Goal: Task Accomplishment & Management: Use online tool/utility

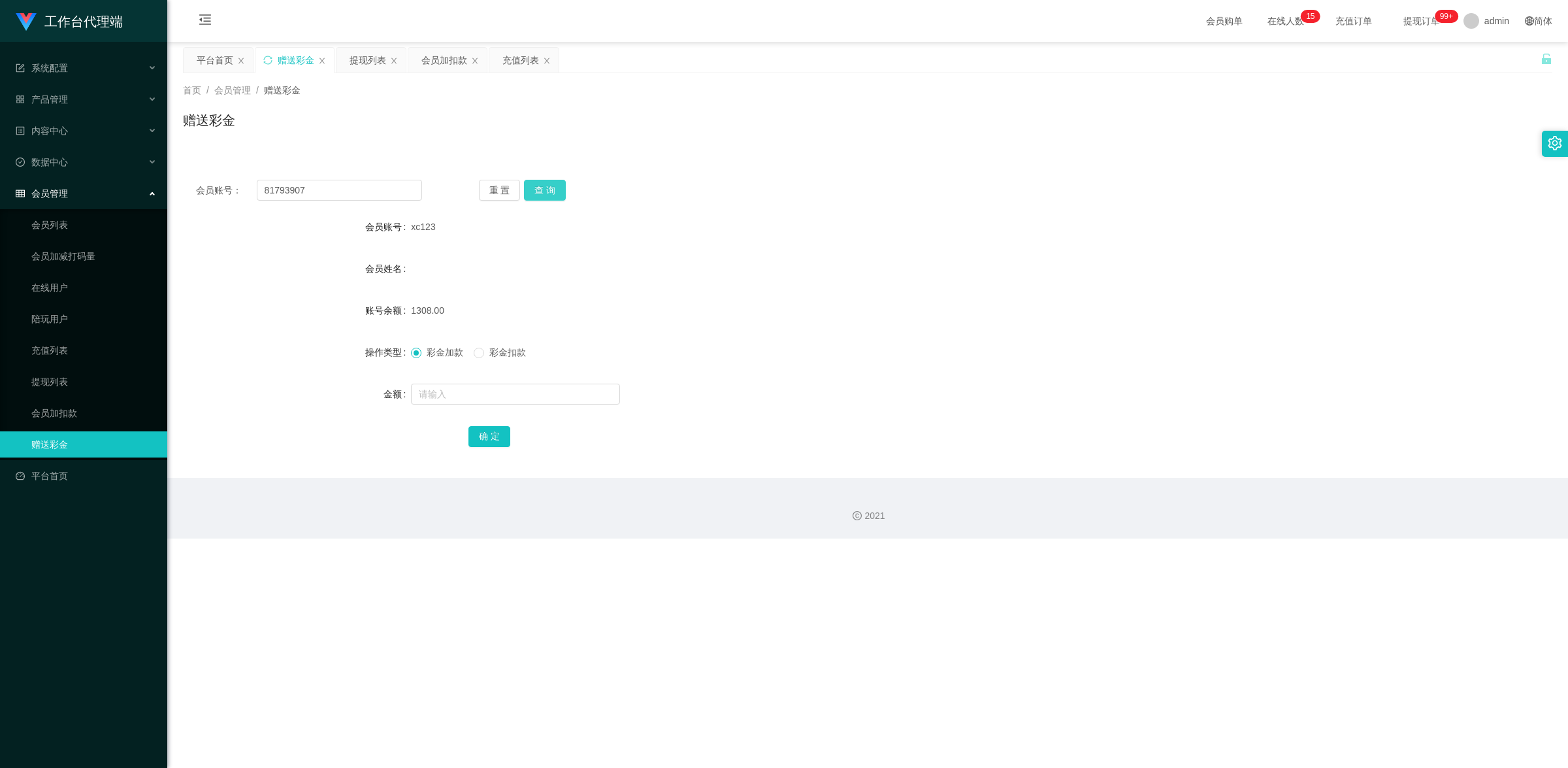
type input "81793907"
drag, startPoint x: 543, startPoint y: 188, endPoint x: 533, endPoint y: 205, distance: 19.7
click at [543, 188] on button "查 询" at bounding box center [545, 190] width 42 height 21
click at [477, 392] on input "text" at bounding box center [516, 394] width 209 height 21
type input "100"
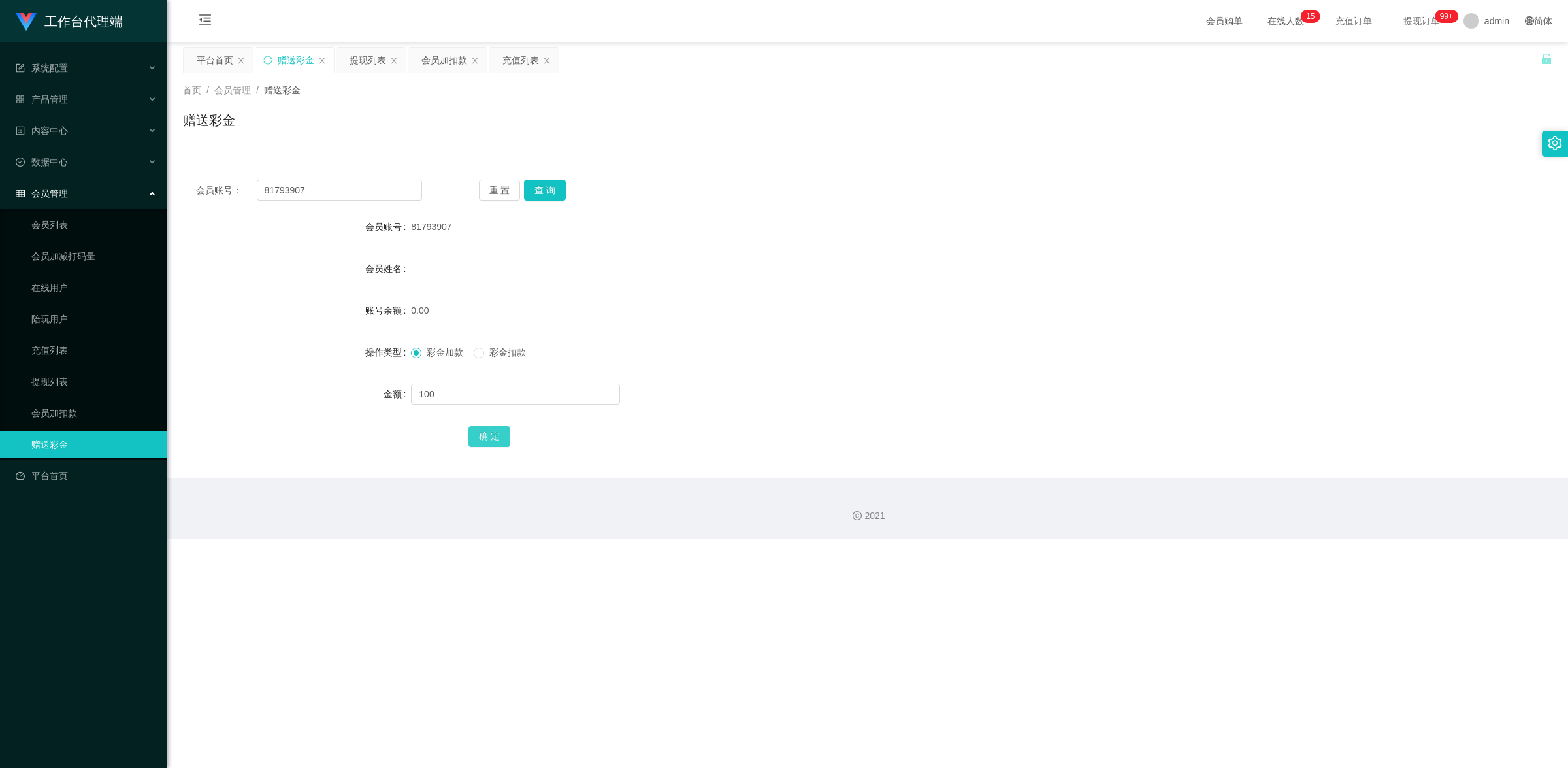
click at [505, 432] on button "确 定" at bounding box center [489, 436] width 42 height 21
drag, startPoint x: 100, startPoint y: 378, endPoint x: 96, endPoint y: 364, distance: 14.6
click at [100, 378] on link "提现列表" at bounding box center [94, 381] width 125 height 26
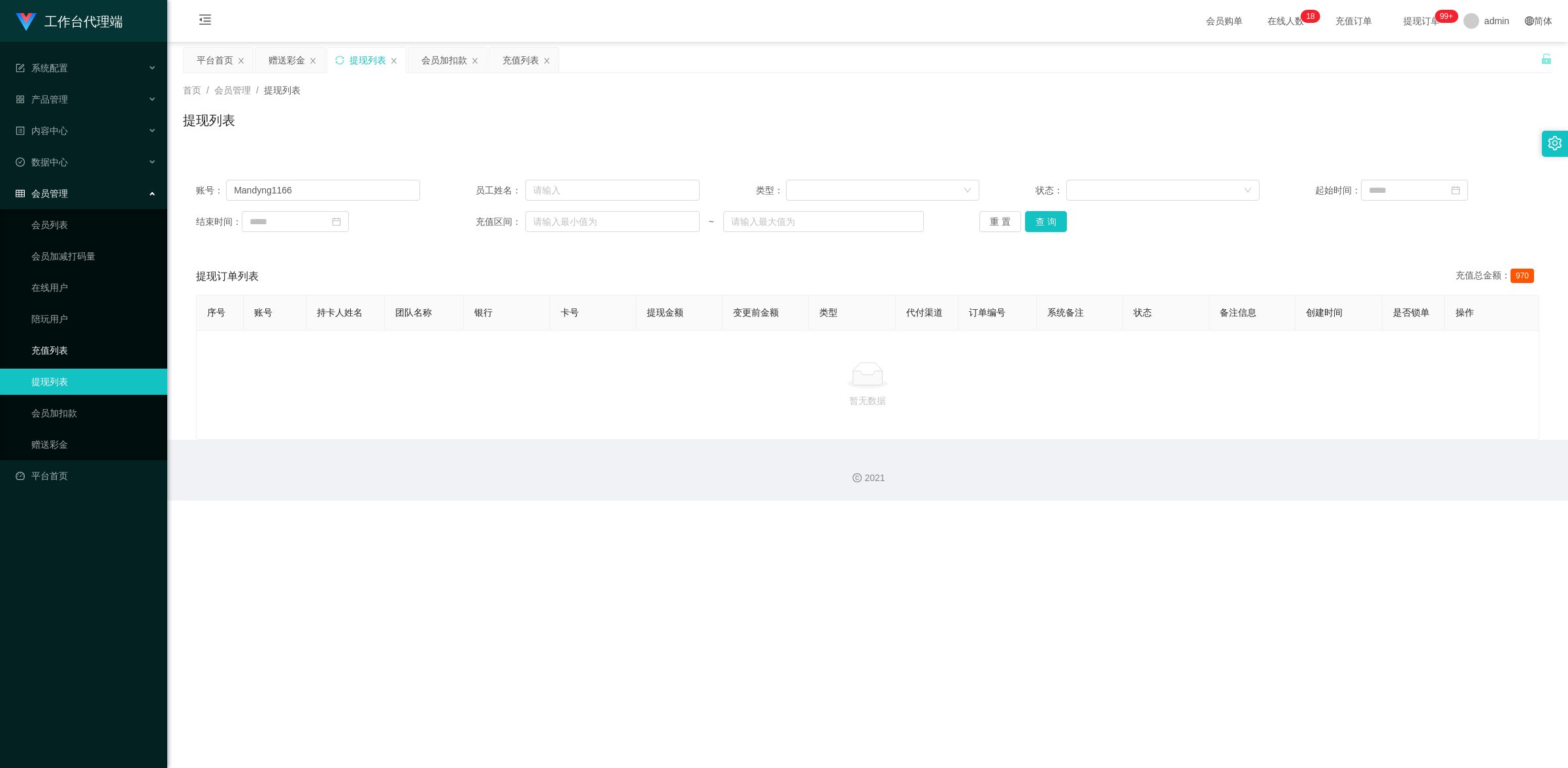
click at [93, 354] on link "充值列表" at bounding box center [94, 350] width 125 height 26
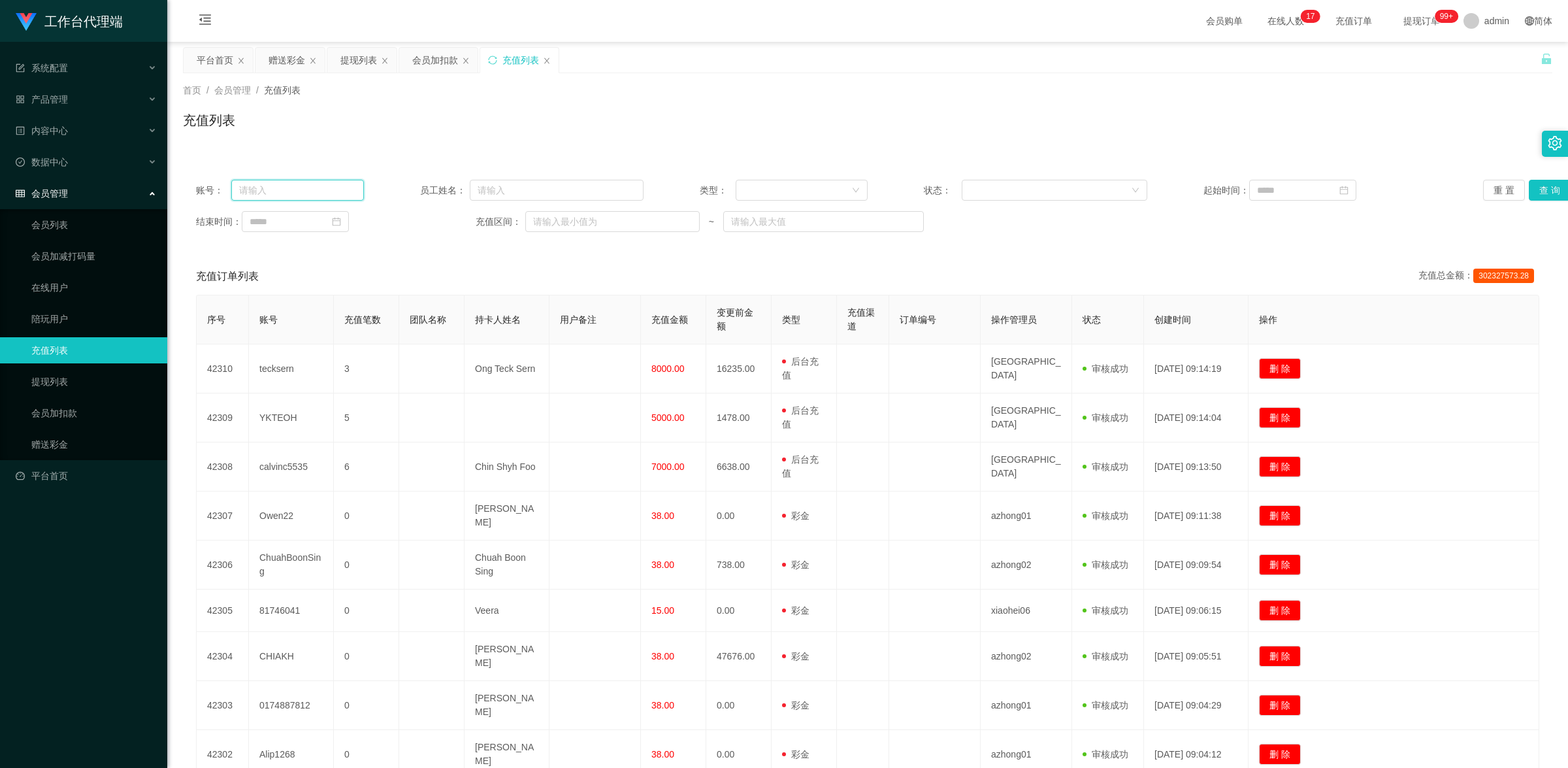
click at [276, 182] on input "text" at bounding box center [298, 190] width 133 height 21
paste input "81793907"
type input "81793907"
click at [1540, 197] on button "查 询" at bounding box center [1550, 190] width 42 height 21
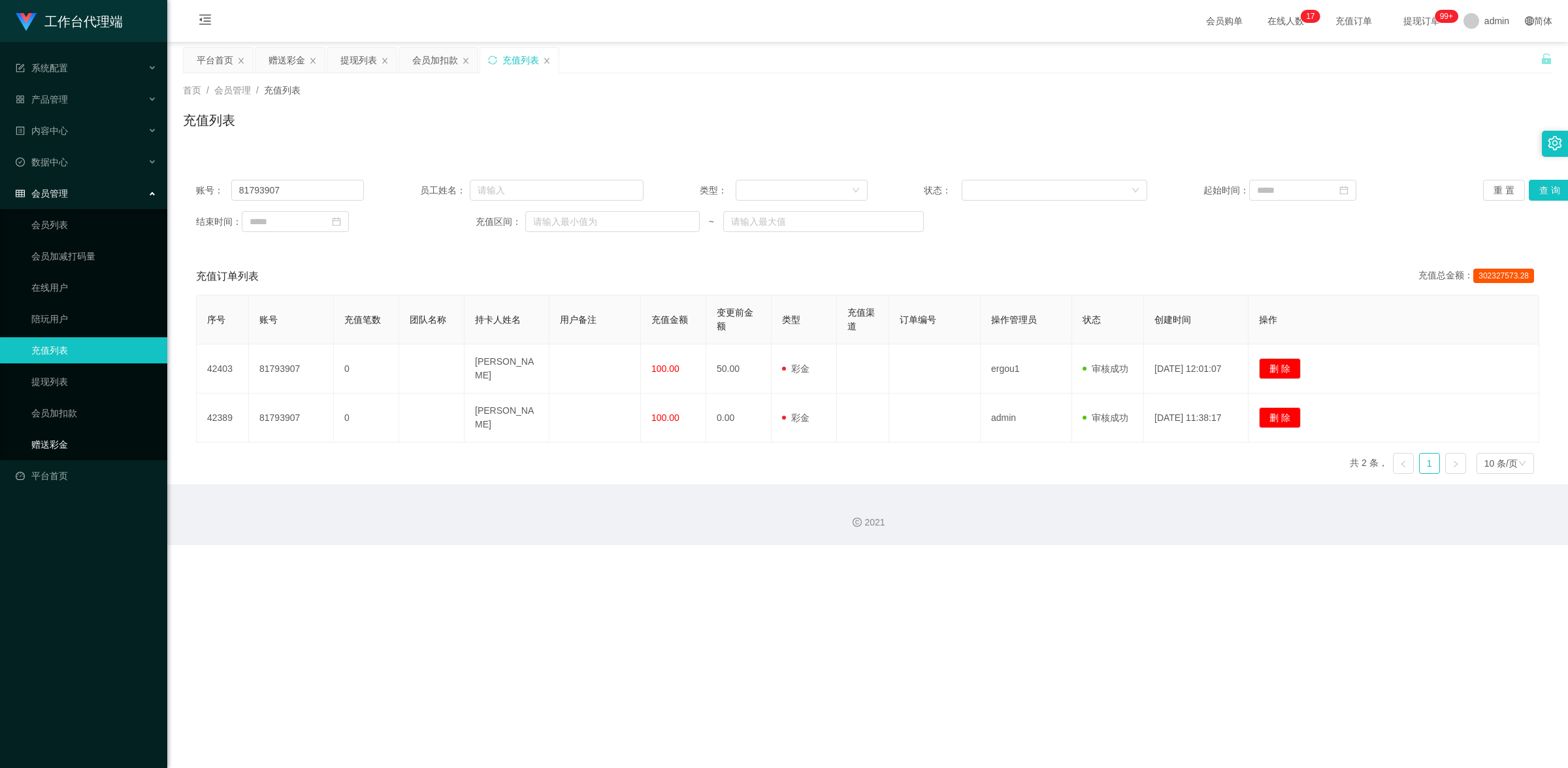
click at [80, 433] on link "赠送彩金" at bounding box center [94, 444] width 125 height 26
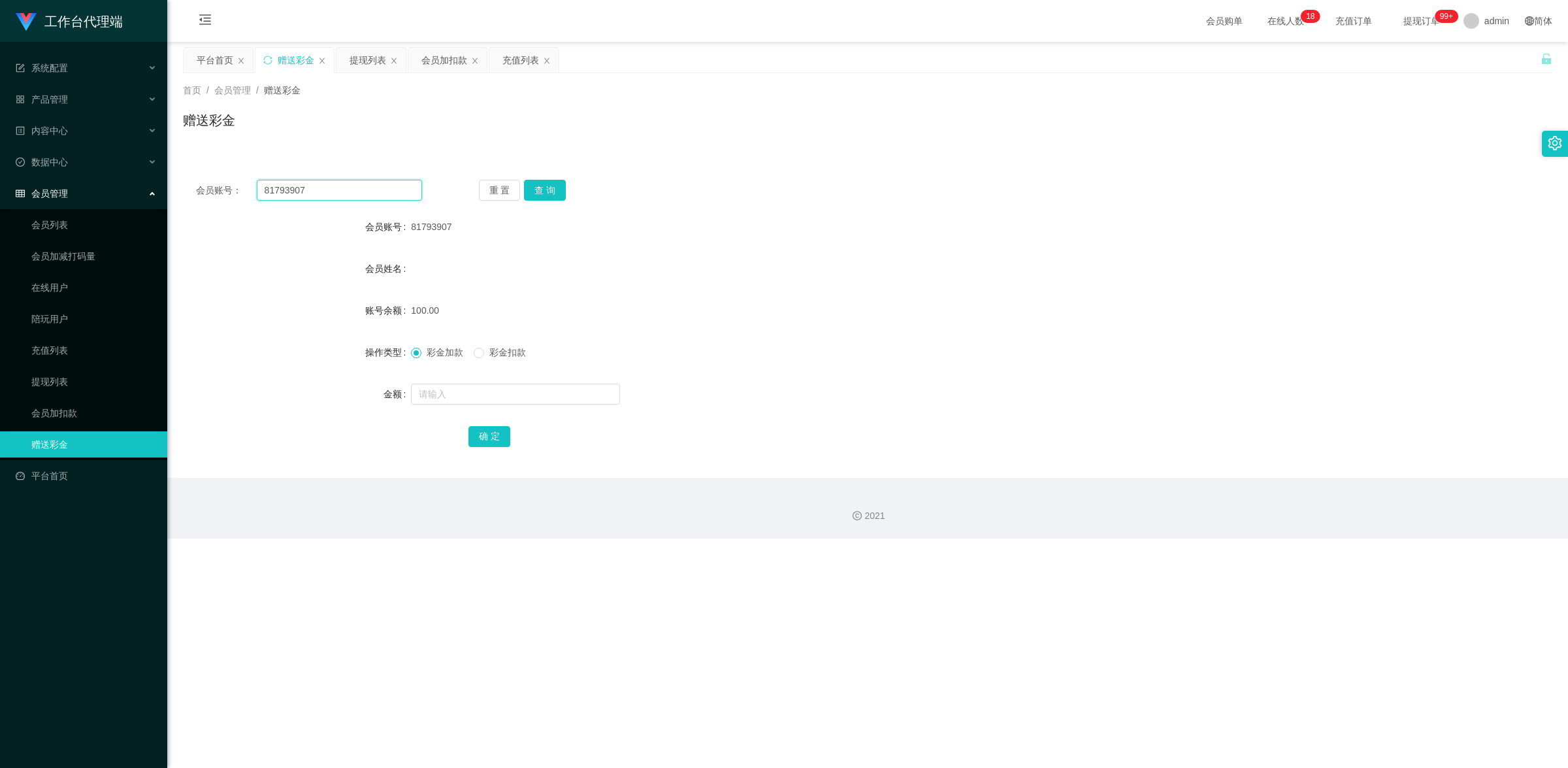
drag, startPoint x: 324, startPoint y: 193, endPoint x: 266, endPoint y: 184, distance: 58.7
click at [190, 178] on div "会员账号： 81793907 重 置 查 询 会员账号 81793907 会员姓名 账号余额 100.00 操作类型 彩金加款 彩金扣款 金额 确 定" at bounding box center [868, 322] width 1369 height 311
click at [553, 187] on button "查 询" at bounding box center [545, 190] width 42 height 21
click at [67, 376] on link "提现列表" at bounding box center [94, 381] width 125 height 26
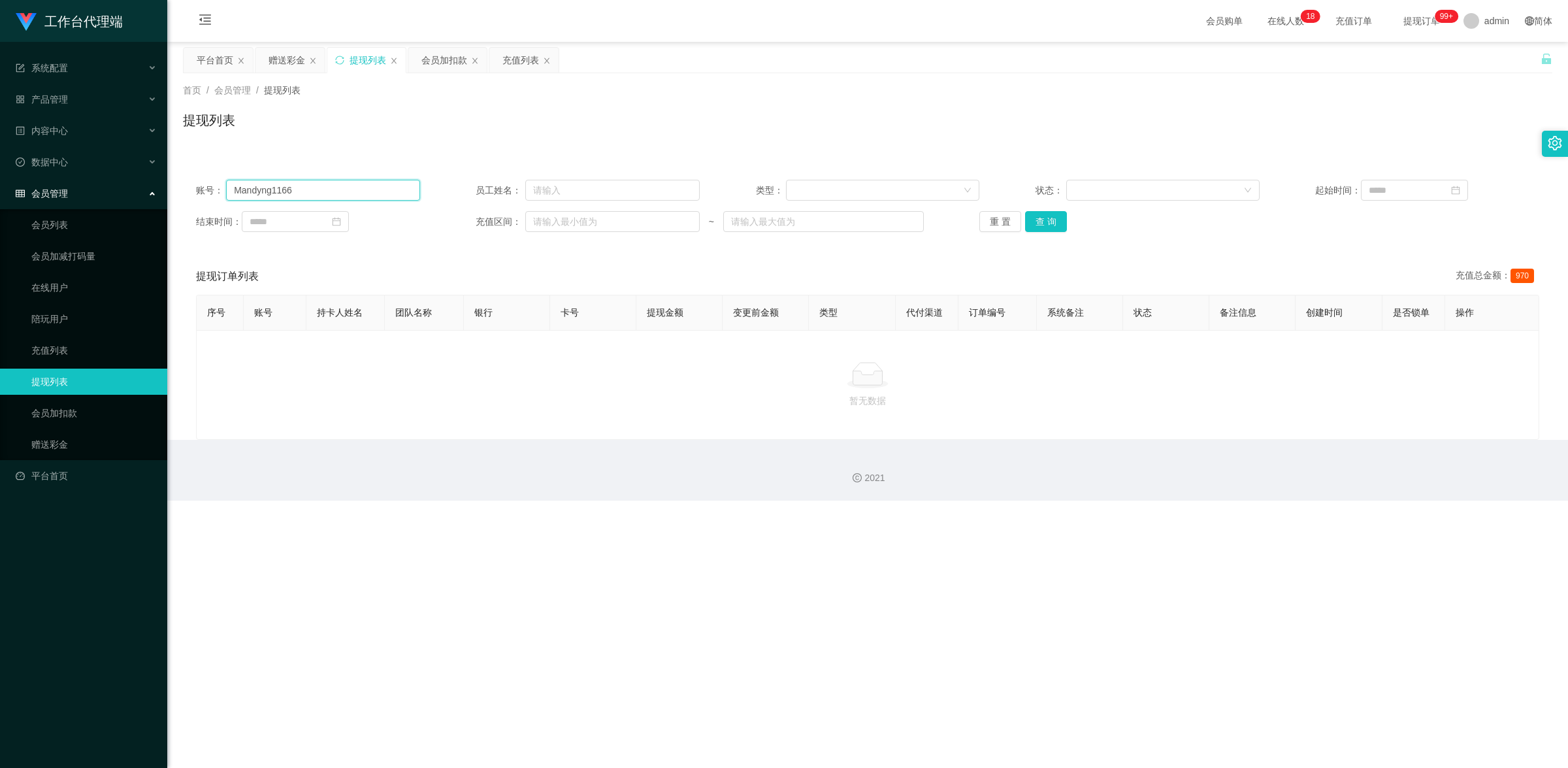
drag, startPoint x: 351, startPoint y: 195, endPoint x: 200, endPoint y: 158, distance: 155.5
click at [191, 158] on div "账号： Mandyng1166 员工姓名： 类型： 状态： 起始时间： 结束时间： 充值区间： ~ 重 置 查 询 提现订单列表 充值总金额： 970 序号 …" at bounding box center [868, 295] width 1369 height 289
paste input "81793907"
type input "81793907"
click at [1044, 219] on button "查 询" at bounding box center [1046, 221] width 42 height 21
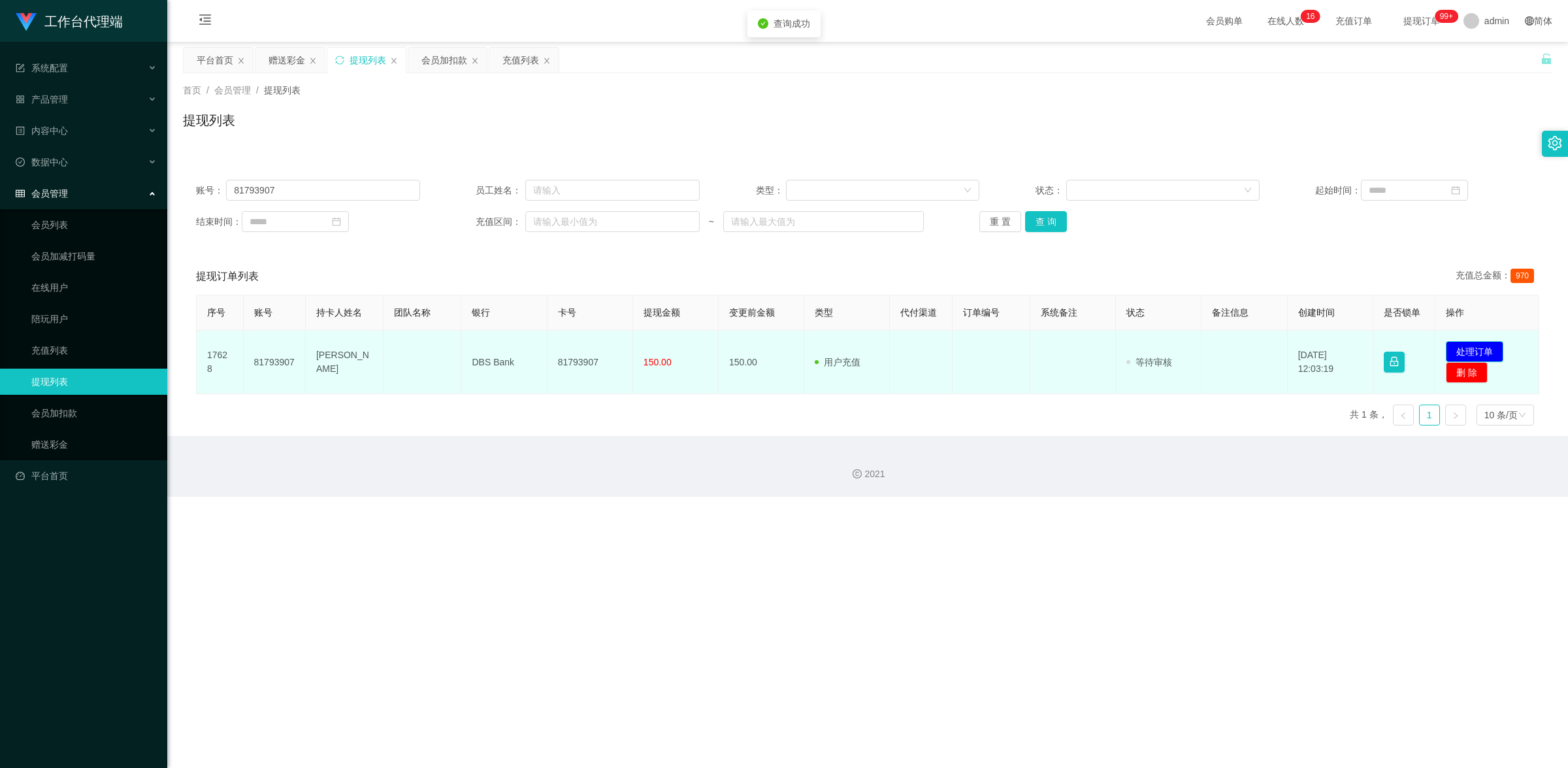
click at [1471, 350] on button "处理订单" at bounding box center [1475, 351] width 58 height 21
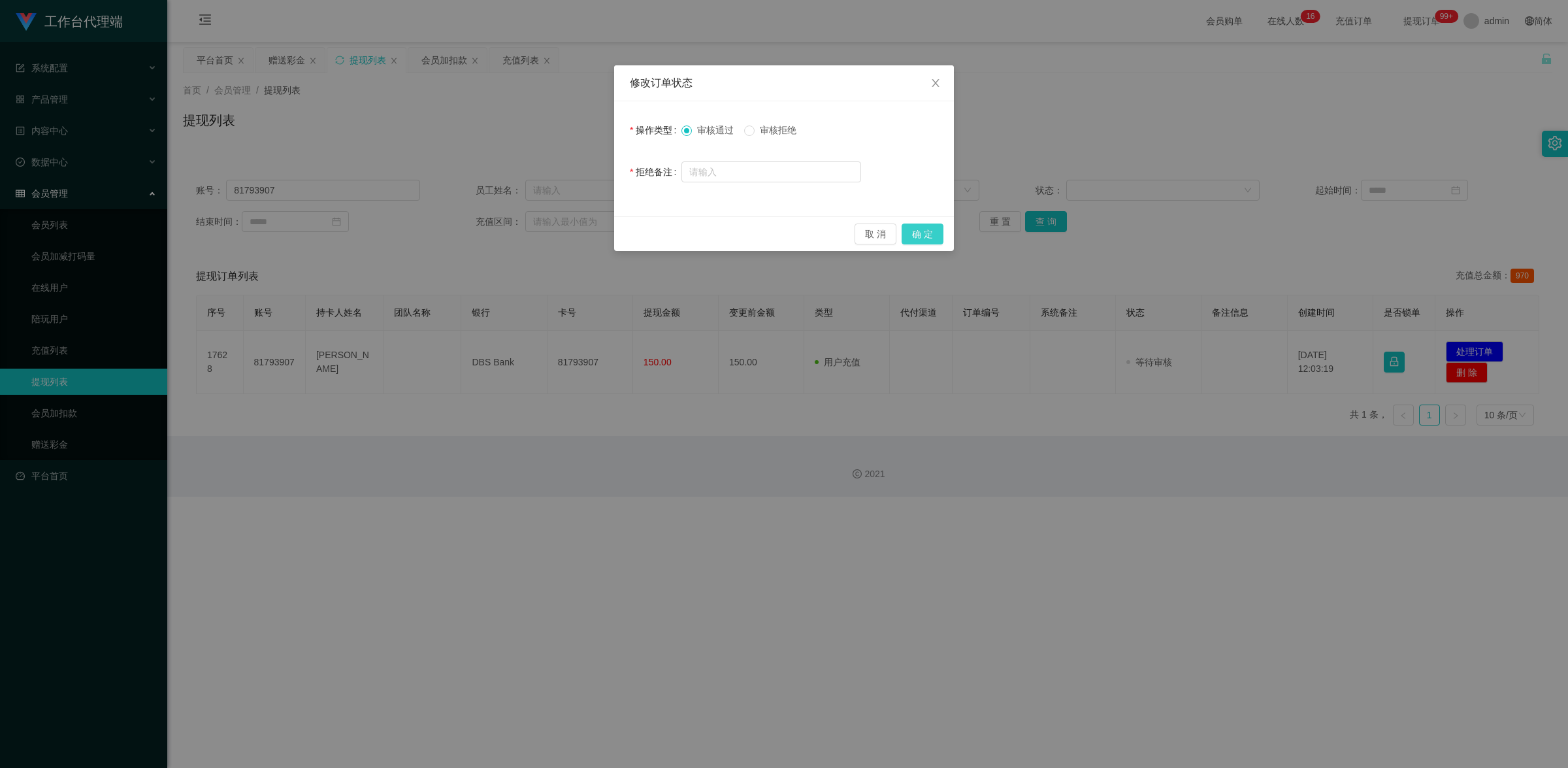
click at [928, 233] on button "确 定" at bounding box center [922, 233] width 42 height 21
